Goal: Information Seeking & Learning: Find specific fact

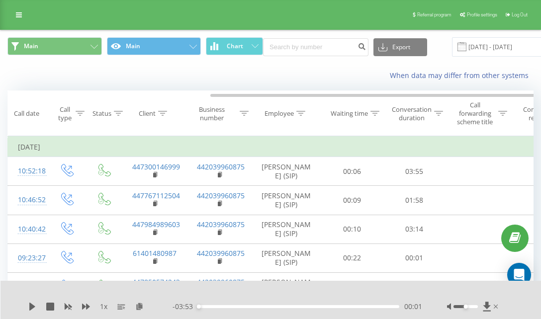
scroll to position [0, 111]
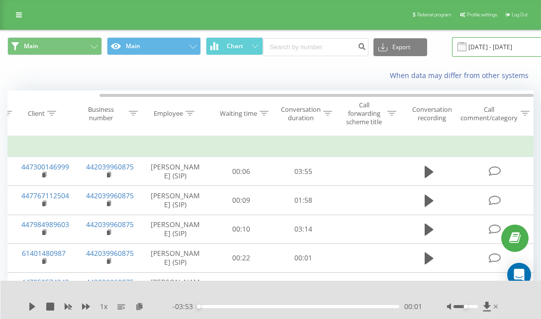
click at [479, 53] on input "[DATE] - [DATE]" at bounding box center [512, 46] width 120 height 19
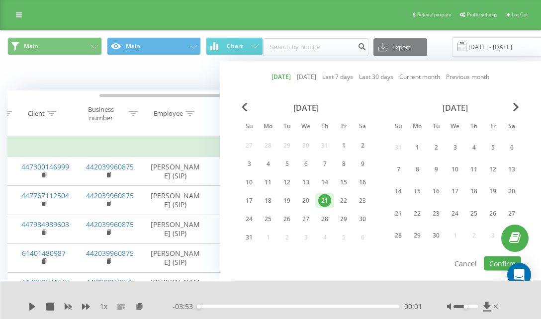
click at [148, 81] on div "When data may differ from other systems" at bounding box center [270, 76] width 540 height 24
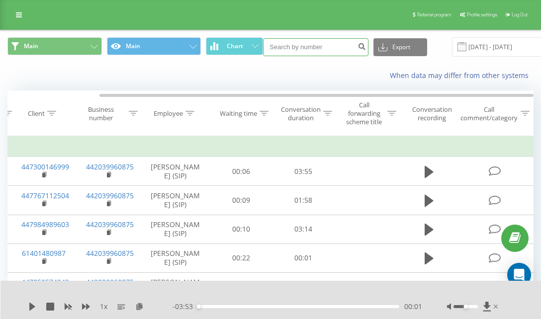
click at [314, 50] on input at bounding box center [315, 47] width 105 height 18
paste input "380506478595"
type input "380506478595"
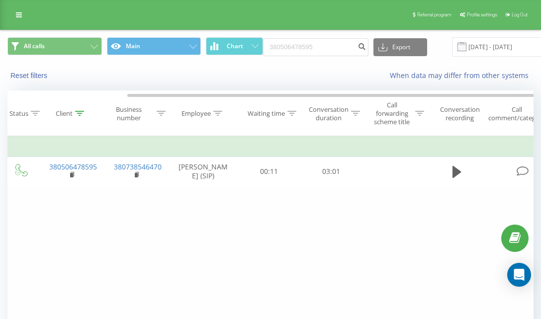
scroll to position [0, 111]
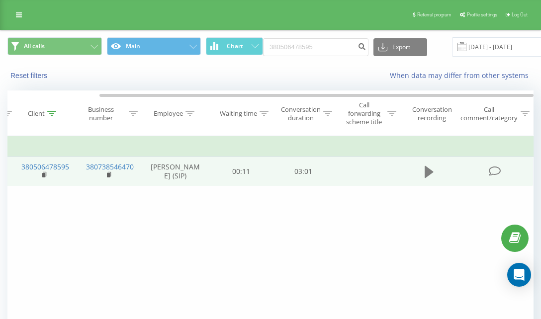
click at [428, 179] on button at bounding box center [428, 171] width 15 height 15
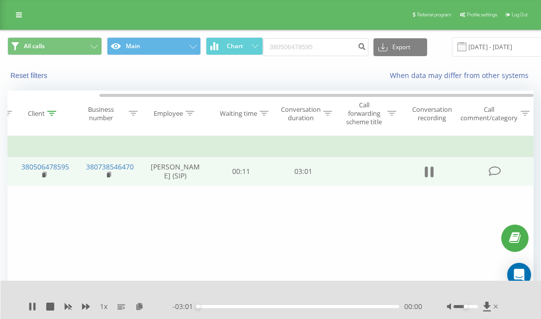
click at [428, 174] on icon at bounding box center [428, 172] width 9 height 14
click at [138, 307] on icon at bounding box center [139, 306] width 8 height 7
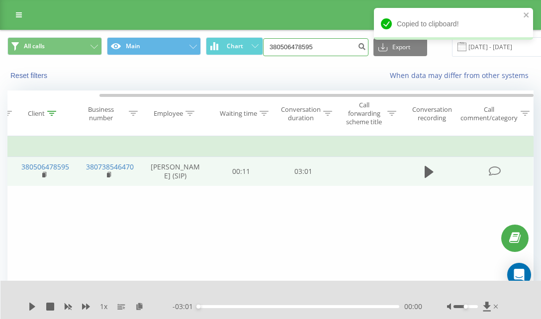
click at [308, 47] on input "380506478595" at bounding box center [315, 47] width 105 height 18
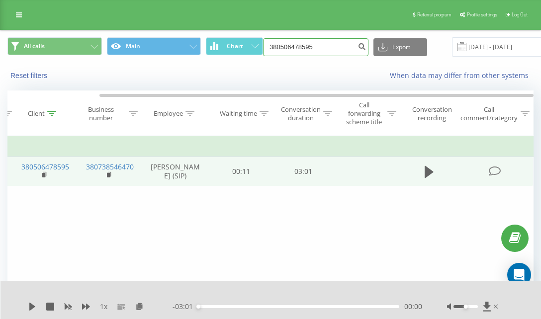
click at [308, 47] on input "380506478595" at bounding box center [315, 47] width 105 height 18
paste input "670477"
type input "380506670477"
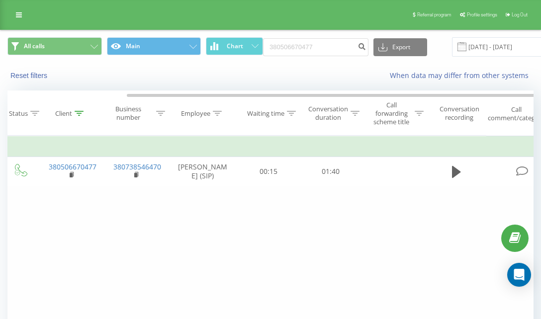
scroll to position [0, 111]
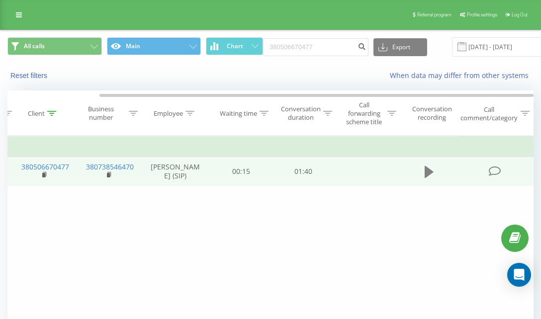
click at [428, 169] on icon at bounding box center [428, 172] width 9 height 12
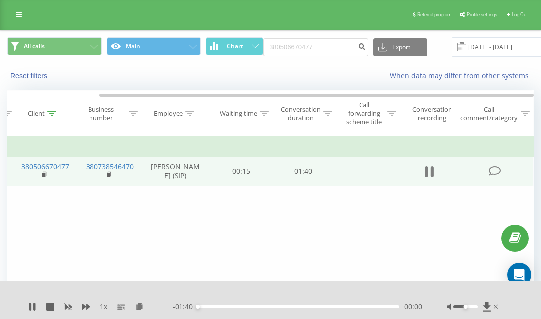
click at [427, 174] on icon at bounding box center [428, 172] width 9 height 14
click at [137, 311] on div "1 x" at bounding box center [100, 307] width 144 height 10
click at [141, 304] on icon at bounding box center [139, 306] width 8 height 7
